Goal: Information Seeking & Learning: Learn about a topic

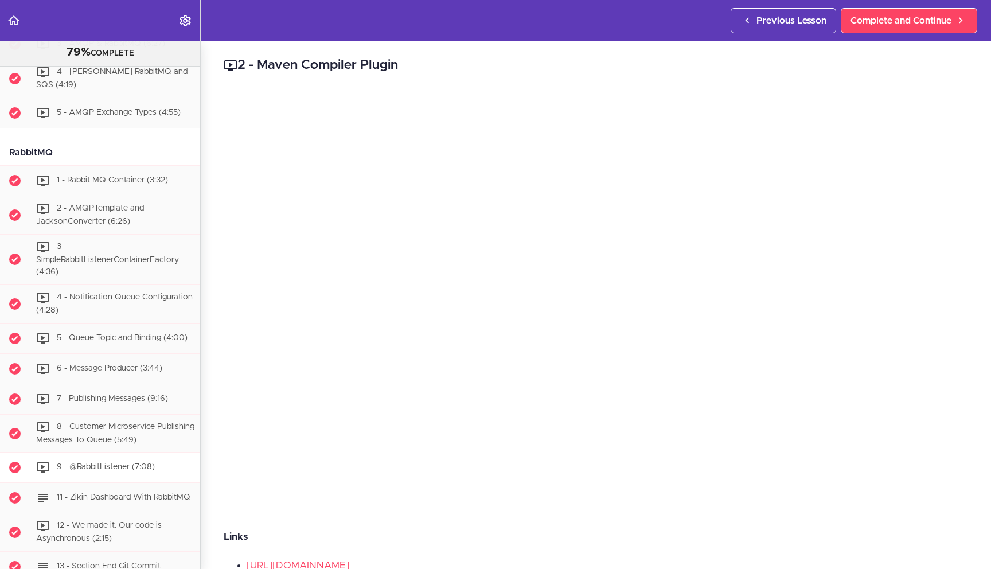
scroll to position [2130, 0]
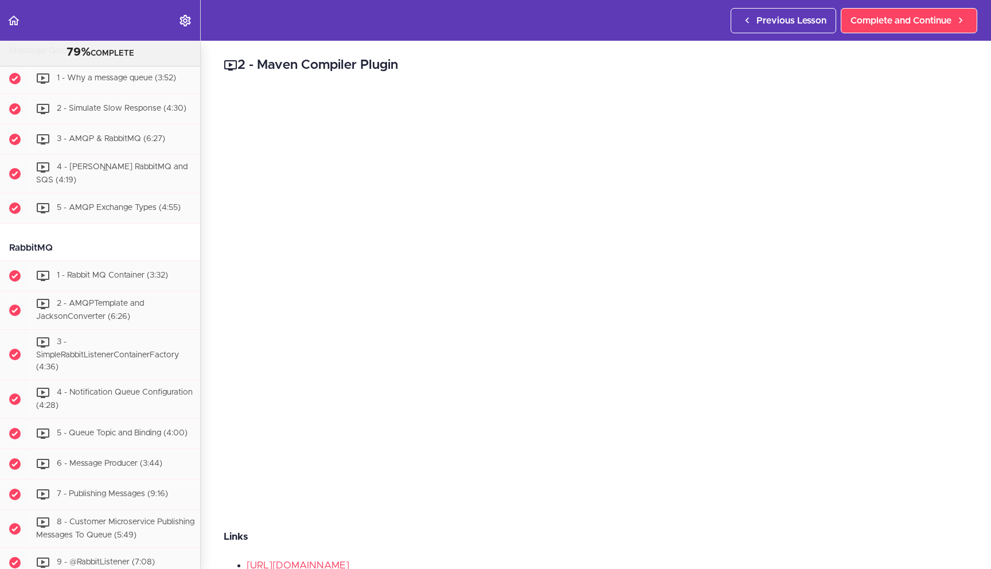
click at [582, 17] on header "Autoplay Autocomplete Previous Lesson Complete and Continue" at bounding box center [495, 20] width 991 height 41
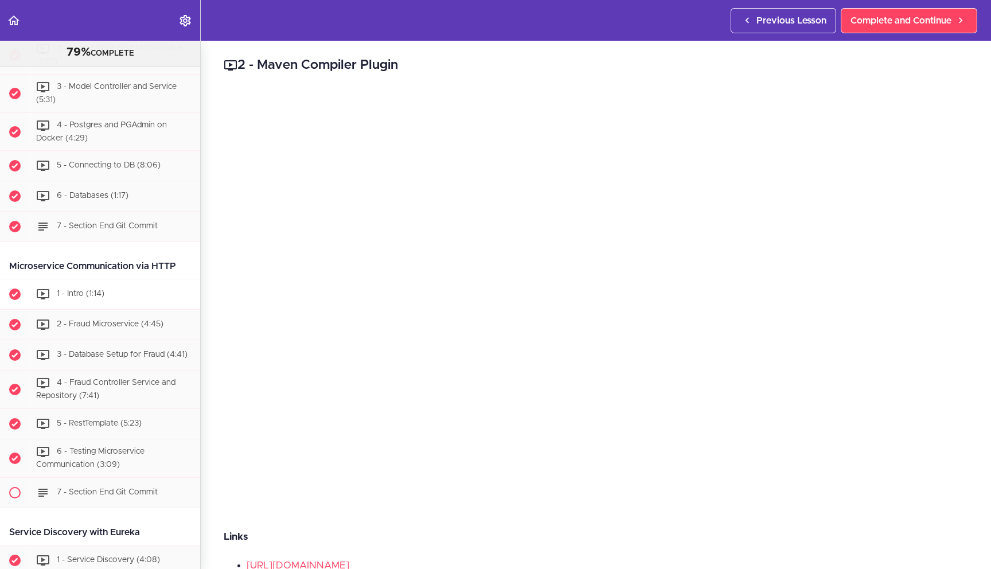
scroll to position [526, 0]
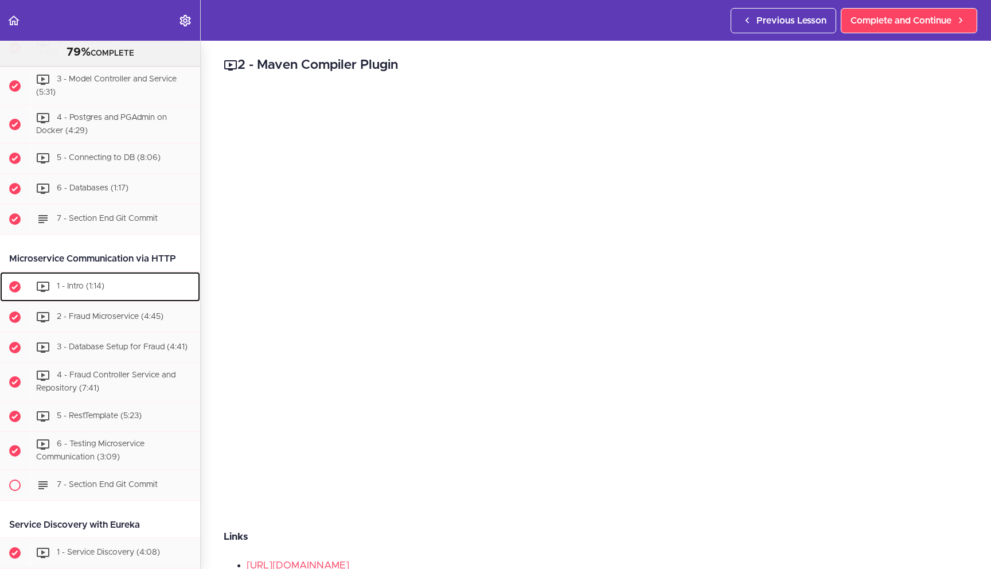
click at [93, 283] on span "1 - Intro (1:14)" at bounding box center [81, 287] width 48 height 8
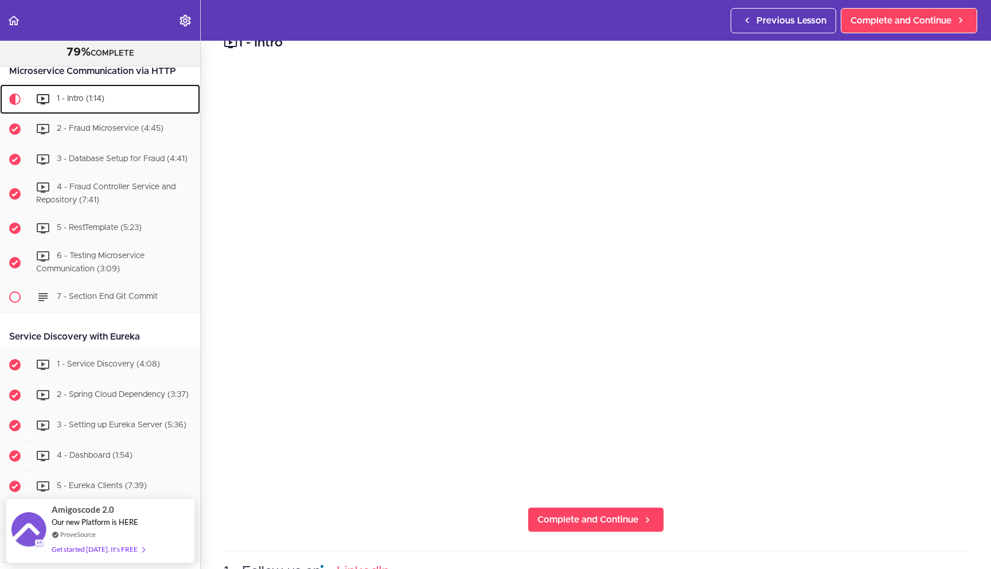
scroll to position [30, 0]
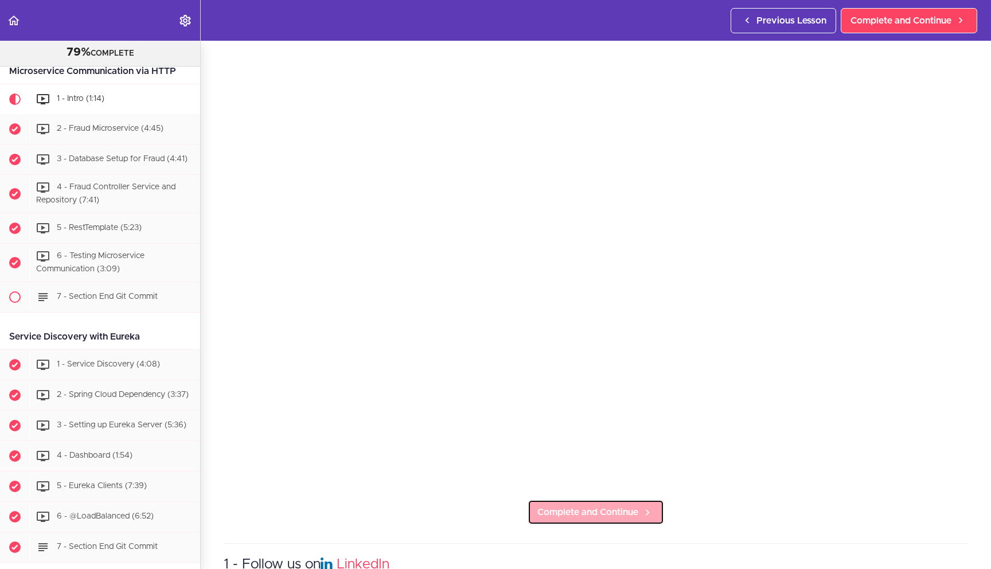
click at [624, 505] on span "Complete and Continue" at bounding box center [587, 512] width 101 height 14
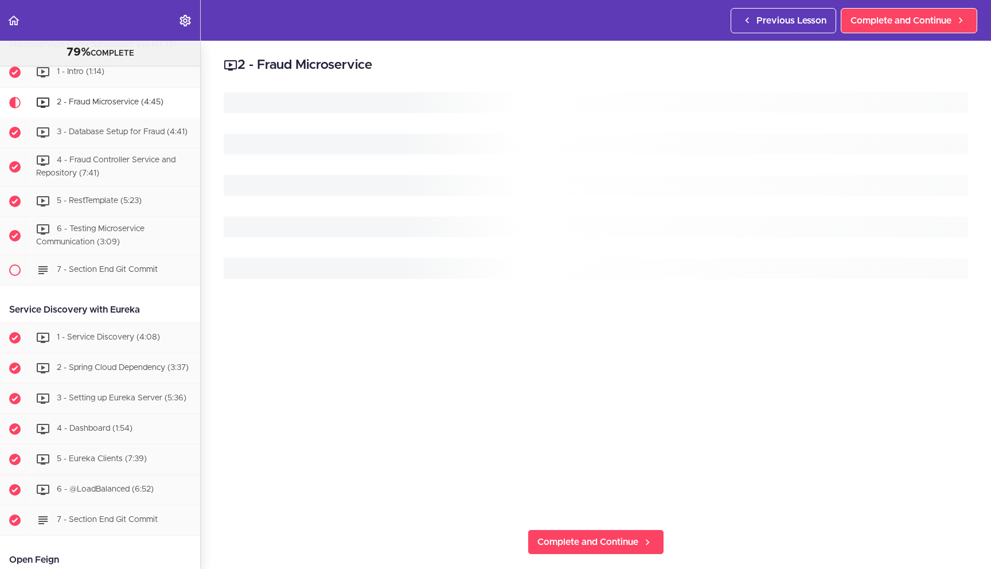
scroll to position [744, 0]
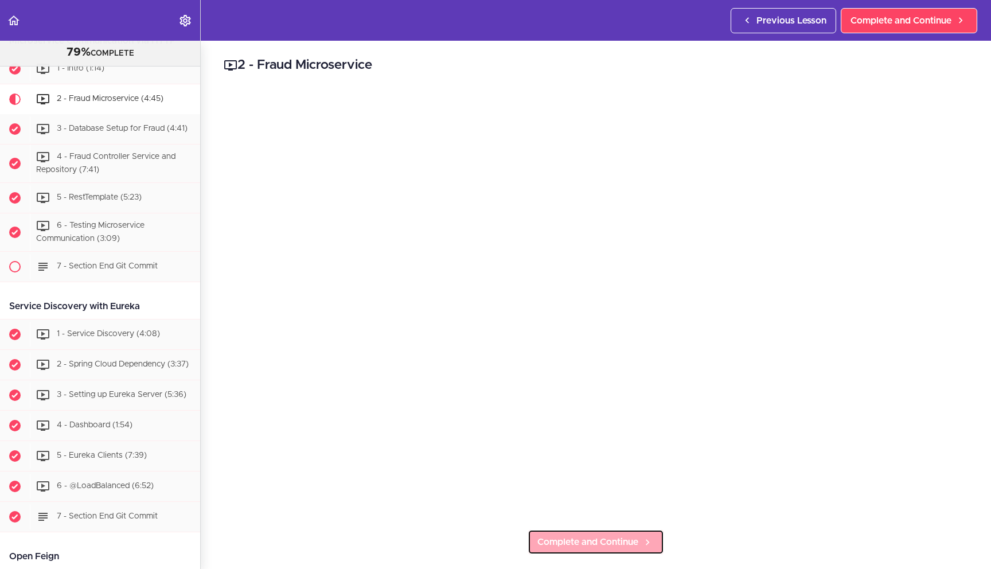
click at [596, 538] on span "Complete and Continue" at bounding box center [587, 542] width 101 height 14
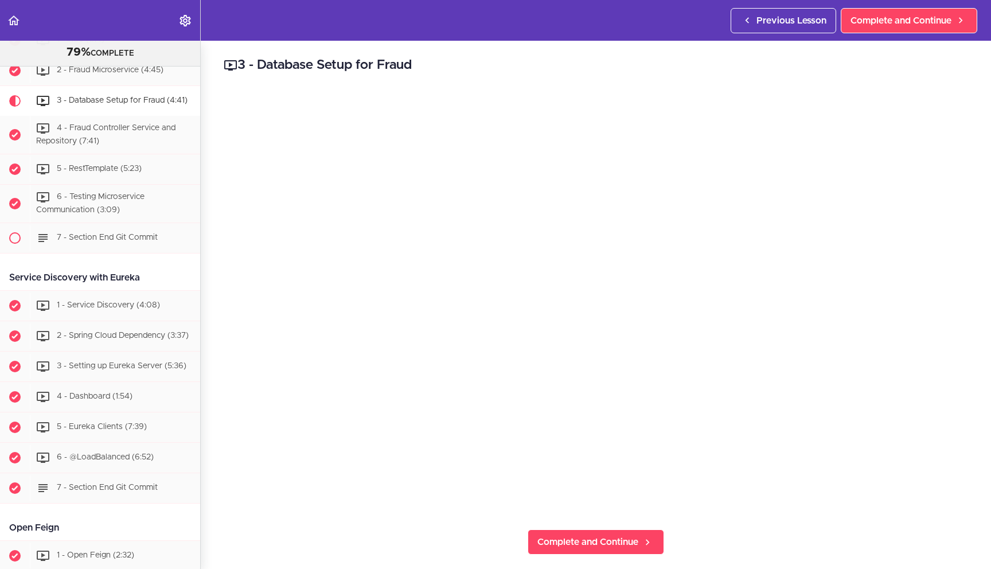
scroll to position [774, 0]
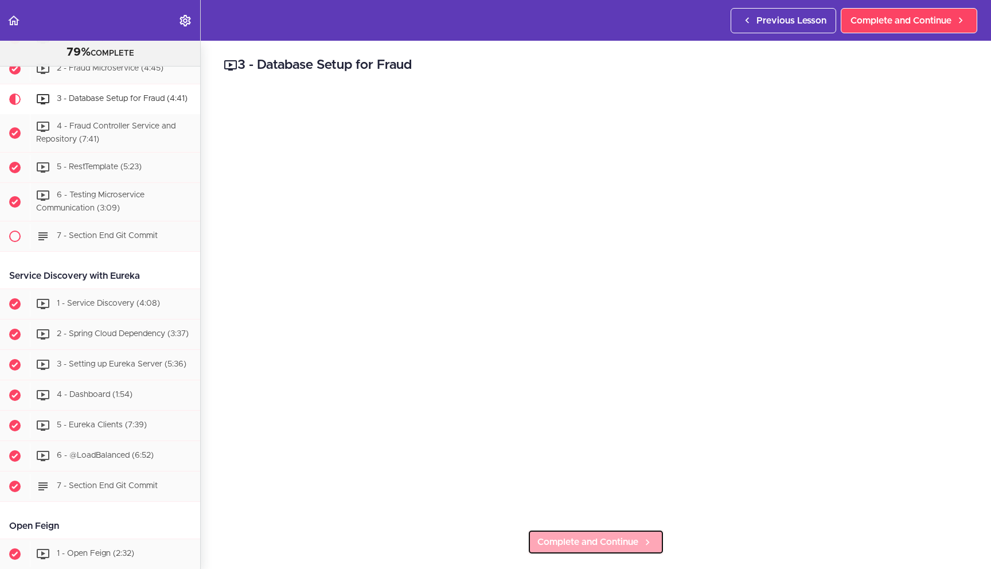
click at [599, 535] on span "Complete and Continue" at bounding box center [587, 542] width 101 height 14
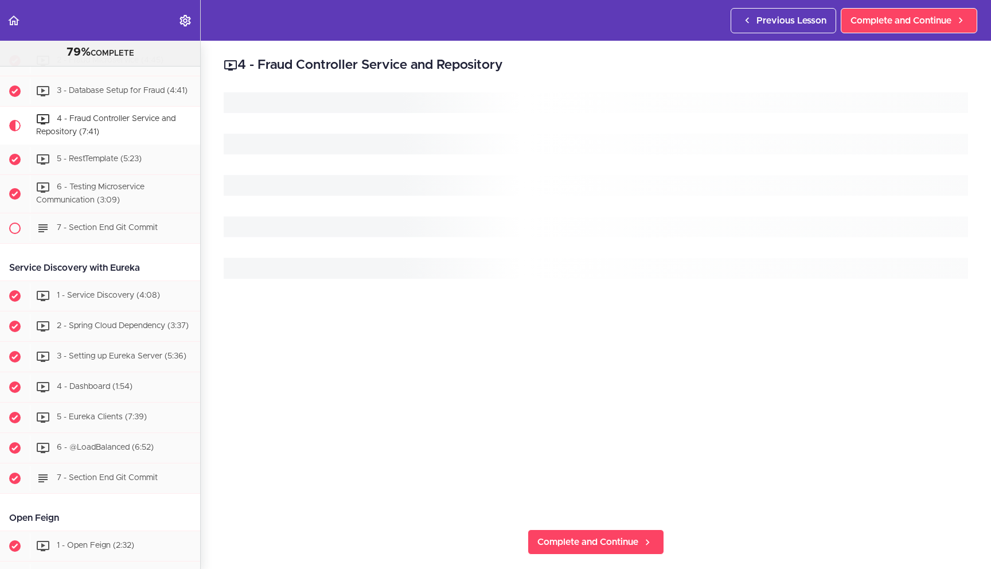
scroll to position [813, 0]
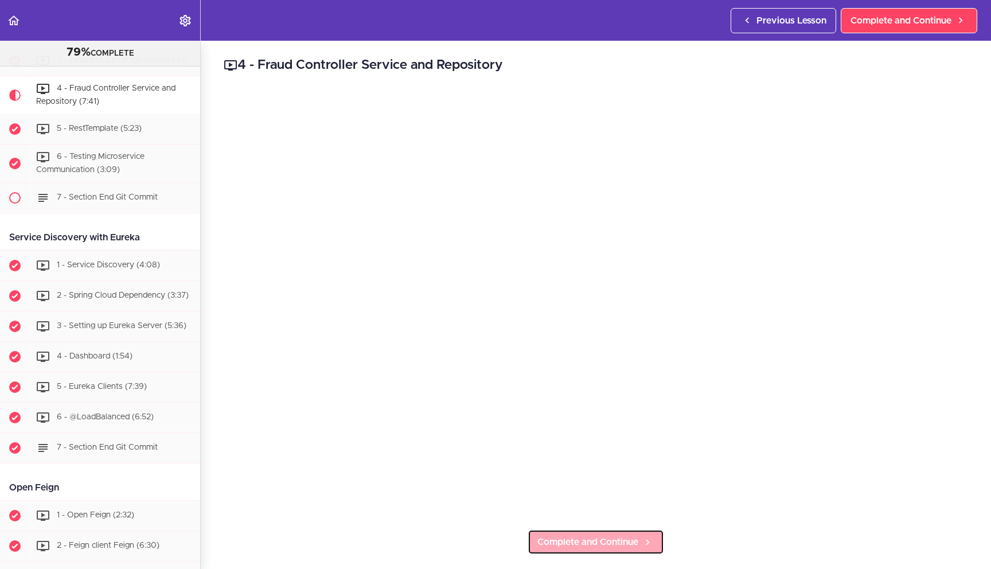
click at [628, 535] on span "Complete and Continue" at bounding box center [587, 542] width 101 height 14
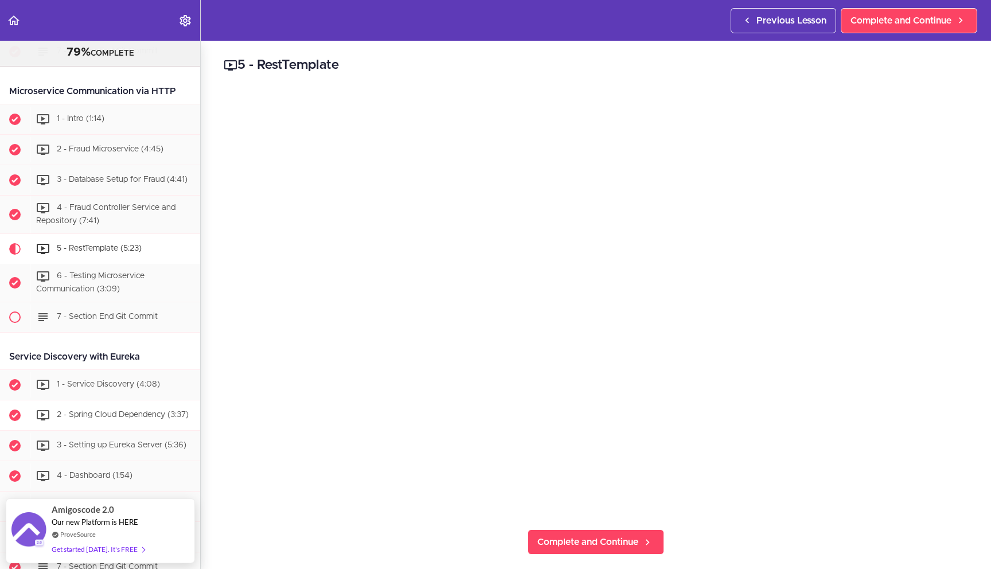
scroll to position [679, 0]
